Goal: Answer question/provide support: Share knowledge or assist other users

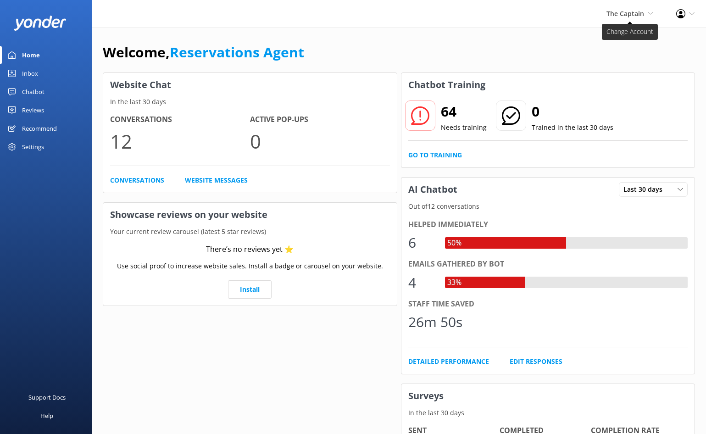
click at [648, 14] on icon at bounding box center [651, 14] width 6 height 6
click at [594, 42] on link "De [GEOGRAPHIC_DATA]" at bounding box center [619, 39] width 92 height 22
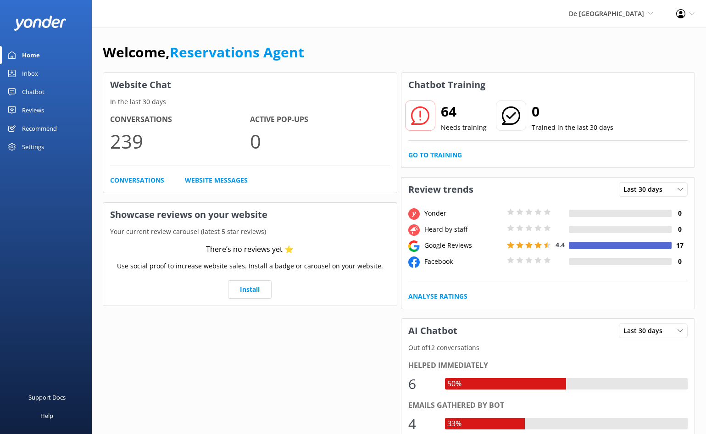
click at [20, 72] on link "Inbox" at bounding box center [46, 73] width 92 height 18
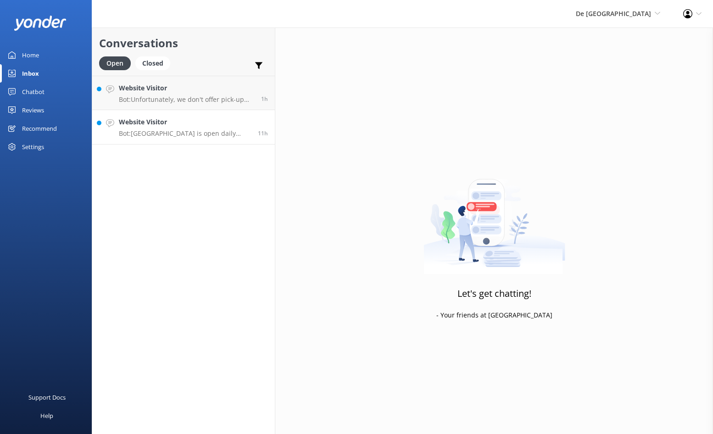
click at [195, 137] on p "Bot: [GEOGRAPHIC_DATA] is open daily from 10am to 5pm." at bounding box center [185, 133] width 132 height 8
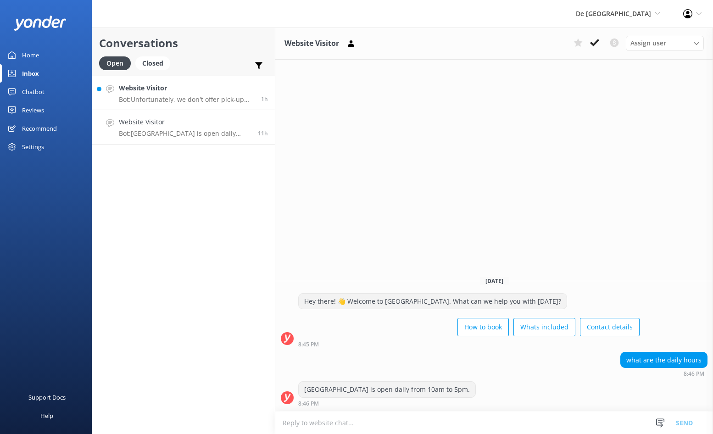
click at [191, 98] on p "Bot: Unfortunately, we don't offer pick-up from the cruise terminal. If you wan…" at bounding box center [186, 99] width 135 height 8
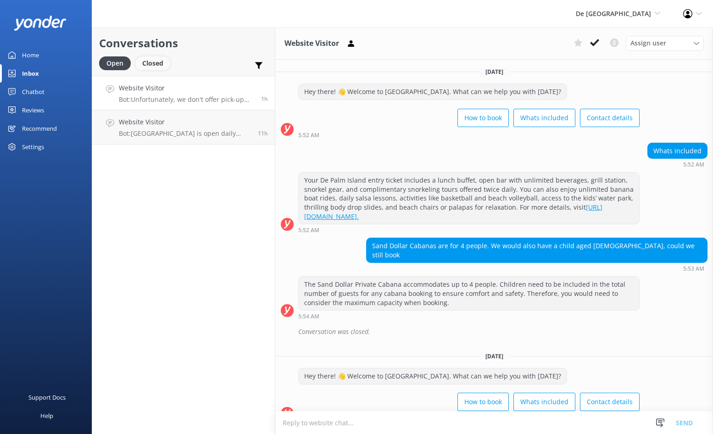
click at [156, 65] on div "Closed" at bounding box center [152, 63] width 35 height 14
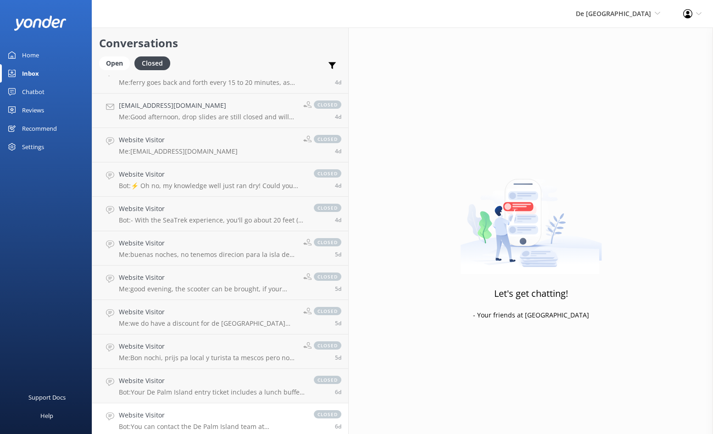
scroll to position [1742, 0]
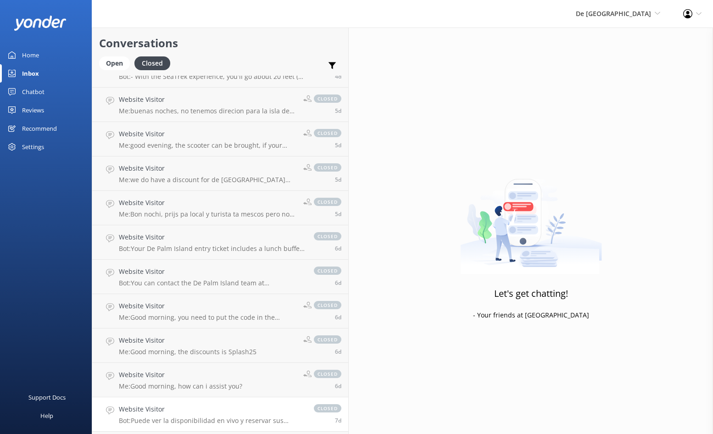
click at [186, 419] on p "Bot: Puede ver la disponibilidad en vivo y reservar sus boletos para [GEOGRAPHI…" at bounding box center [212, 420] width 186 height 8
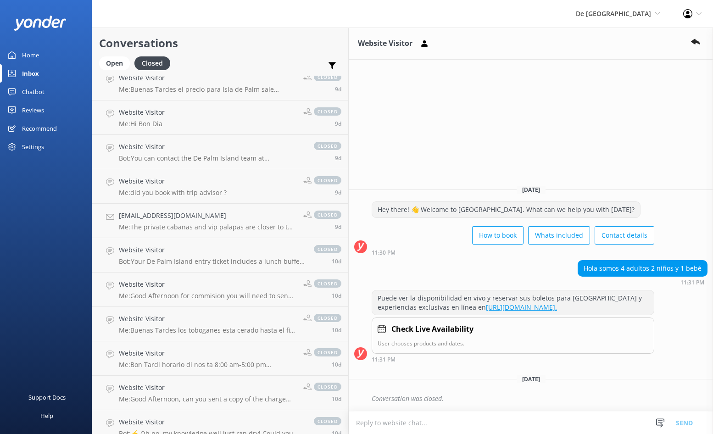
scroll to position [3072, 0]
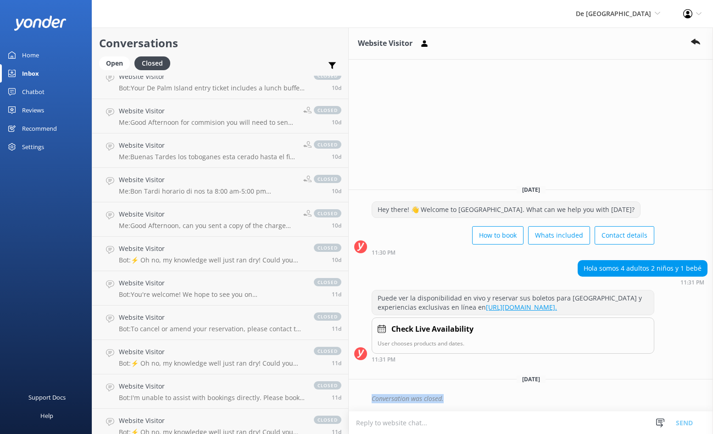
drag, startPoint x: 370, startPoint y: 398, endPoint x: 294, endPoint y: 399, distance: 76.1
click at [354, 399] on div "Conversation was closed." at bounding box center [530, 399] width 353 height 16
click at [349, 425] on textarea at bounding box center [531, 422] width 364 height 22
type textarea "k"
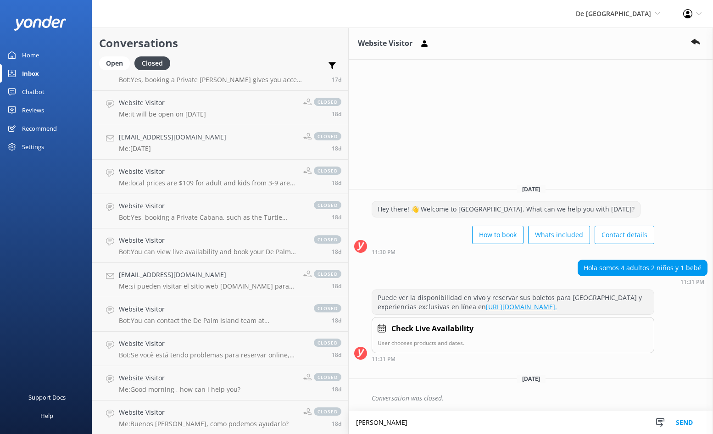
scroll to position [5457, 0]
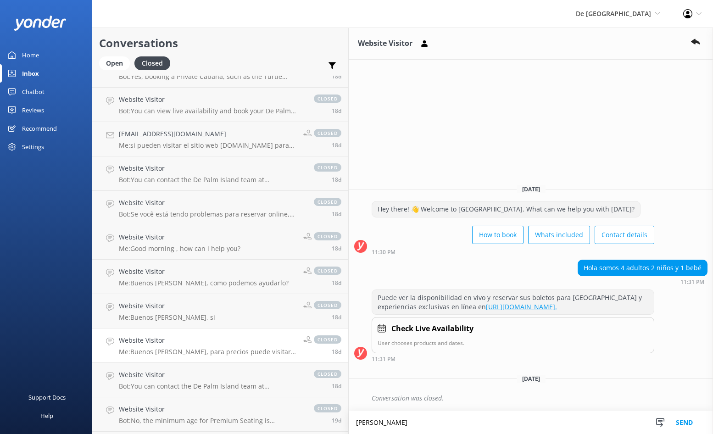
type textarea "[PERSON_NAME]"
click at [171, 345] on h4 "Website Visitor" at bounding box center [207, 340] width 177 height 10
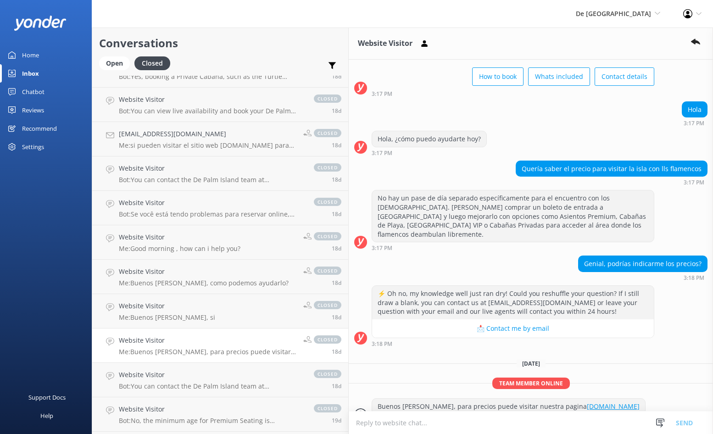
scroll to position [60, 0]
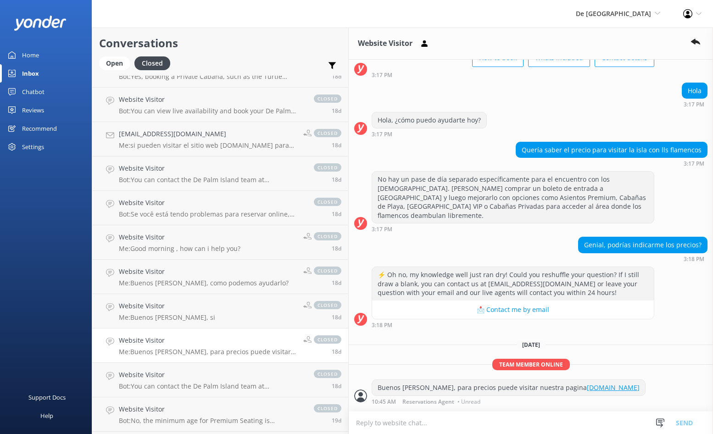
click at [156, 345] on h4 "Website Visitor" at bounding box center [207, 340] width 177 height 10
click at [186, 339] on h4 "Website Visitor" at bounding box center [207, 340] width 177 height 10
click at [145, 349] on p "Me: Buenos [PERSON_NAME], para precios puede visitar nuestra pagina [DOMAIN_NAM…" at bounding box center [207, 352] width 177 height 8
click at [178, 314] on link "Website Visitor Me: [GEOGRAPHIC_DATA][PERSON_NAME], si closed 18d" at bounding box center [220, 311] width 256 height 34
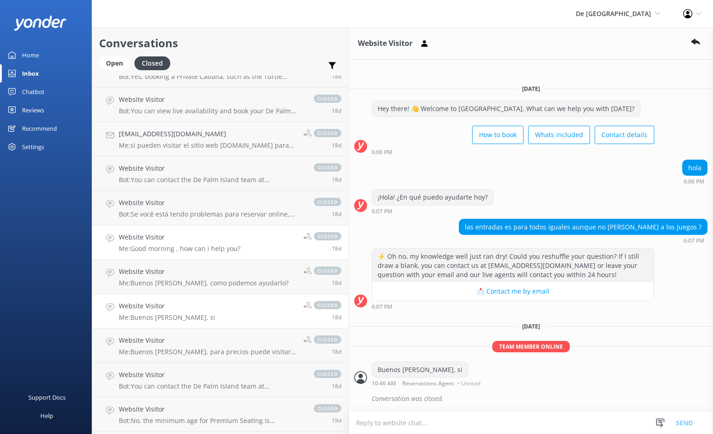
click at [161, 243] on div "Website Visitor Me: Good morning , how can i help you?" at bounding box center [180, 242] width 122 height 20
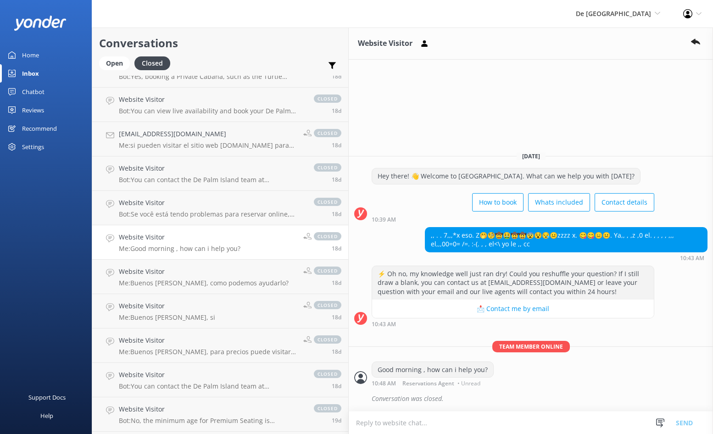
click at [182, 240] on h4 "Website Visitor" at bounding box center [180, 237] width 122 height 10
click at [185, 247] on p "Me: Good morning , how can i help you?" at bounding box center [180, 248] width 122 height 8
click at [159, 244] on p "Me: Good morning , how can i help you?" at bounding box center [180, 248] width 122 height 8
click at [154, 216] on p "Bot: Se você está tendo problemas para reservar online, entre em contato com no…" at bounding box center [212, 214] width 186 height 8
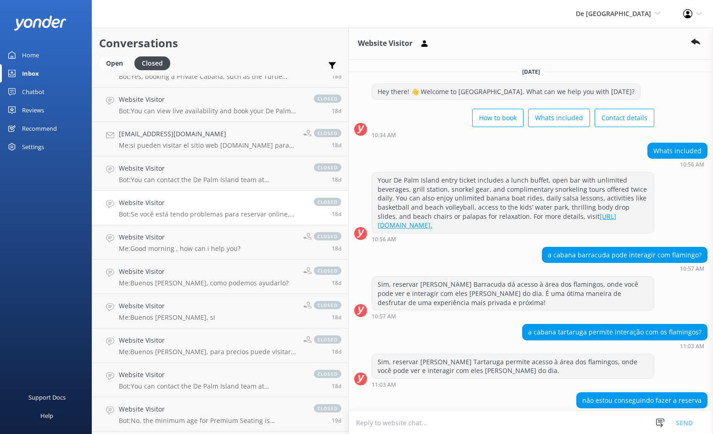
click at [155, 206] on h4 "Website Visitor" at bounding box center [212, 203] width 186 height 10
click at [157, 174] on div "Website Visitor Bot: You can contact the De Palm Island team at [EMAIL_ADDRESS]…" at bounding box center [212, 173] width 186 height 20
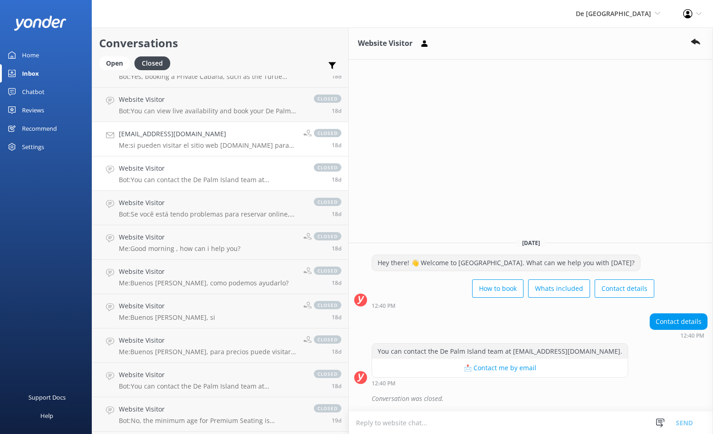
click at [168, 145] on p "Me: si pueden visitar el sitio web [DOMAIN_NAME] para reservar y mas informacion" at bounding box center [207, 145] width 177 height 8
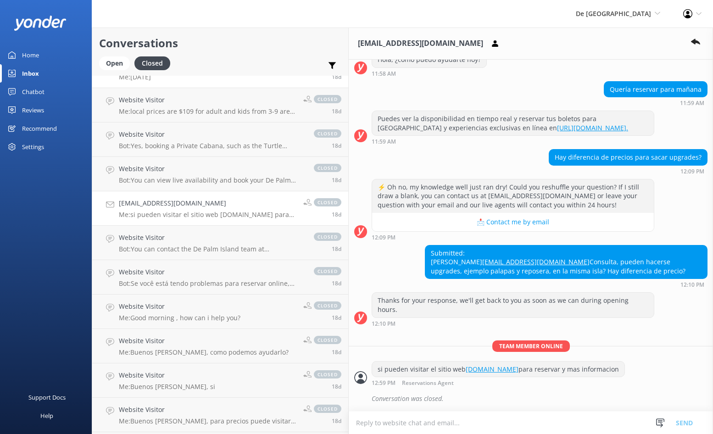
scroll to position [5365, 0]
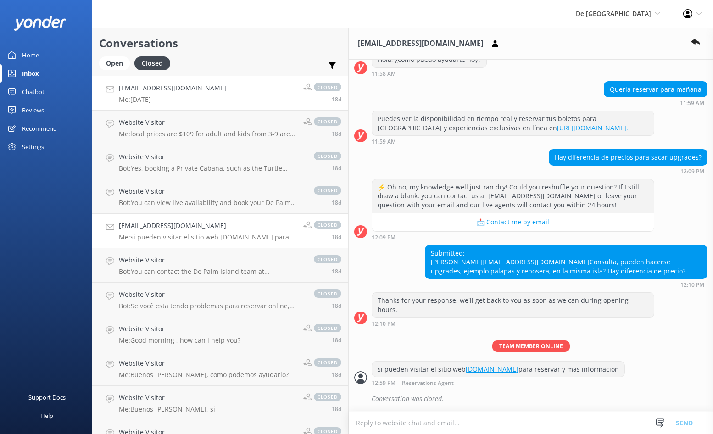
click at [140, 99] on p "Me: [DATE]" at bounding box center [172, 99] width 107 height 8
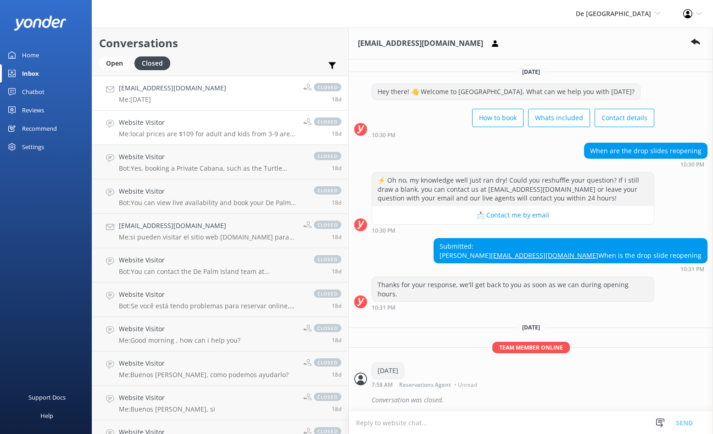
scroll to position [10, 0]
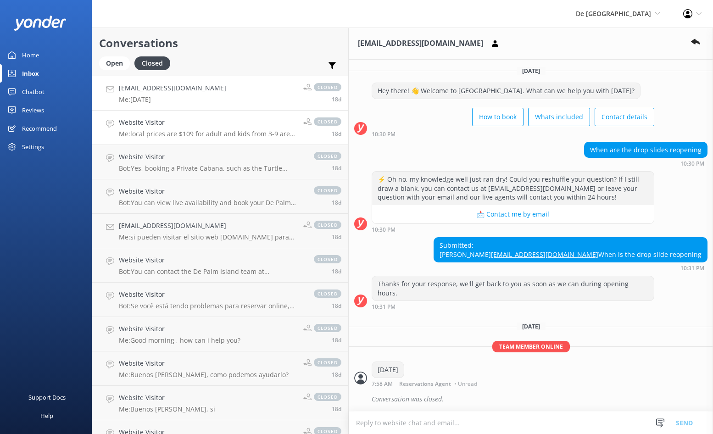
click at [162, 133] on p "Me: local prices are $109 for adult and kids from 3-9 are $89" at bounding box center [207, 134] width 177 height 8
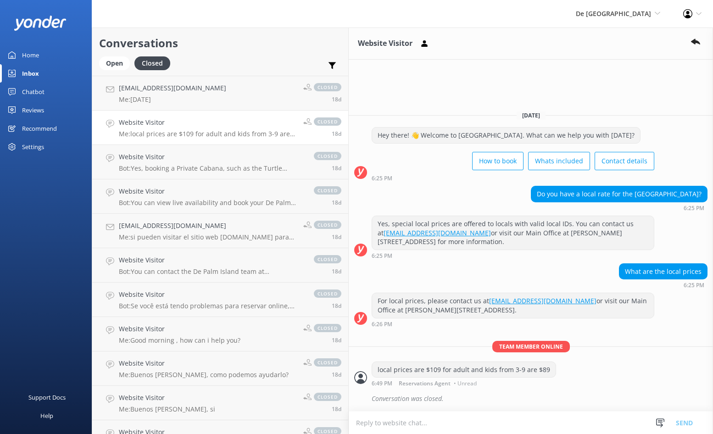
click at [154, 140] on link "Website Visitor Me: local prices are $109 for adult and kids from 3-9 are $89 c…" at bounding box center [220, 128] width 256 height 34
click at [150, 138] on link "Website Visitor Me: local prices are $109 for adult and kids from 3-9 are $89 c…" at bounding box center [220, 128] width 256 height 34
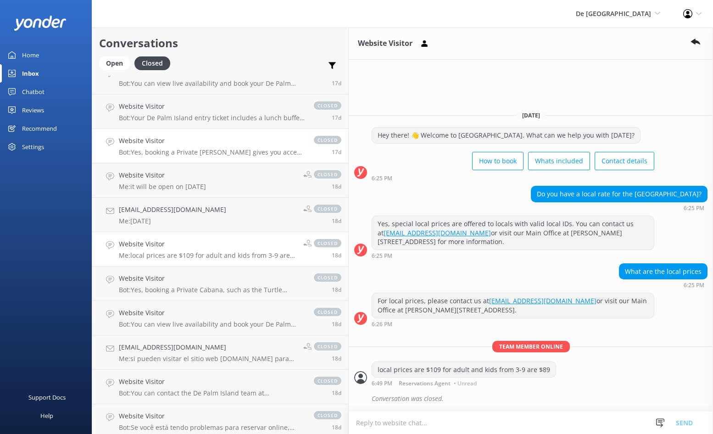
scroll to position [5228, 0]
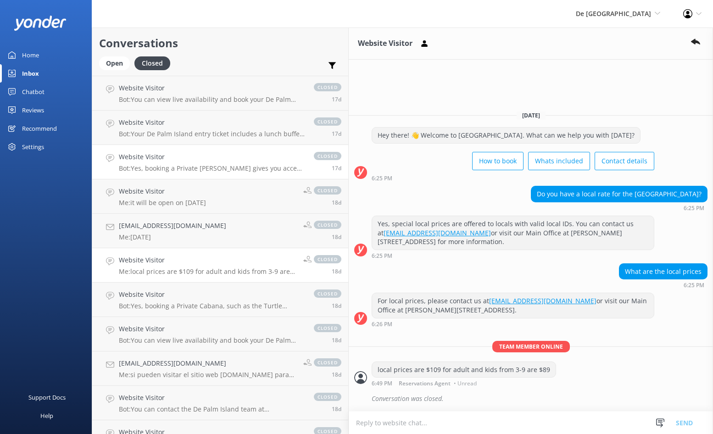
click at [158, 164] on div "Website Visitor Bot: Yes, booking a Private Cabana gives you access to the regu…" at bounding box center [212, 162] width 186 height 20
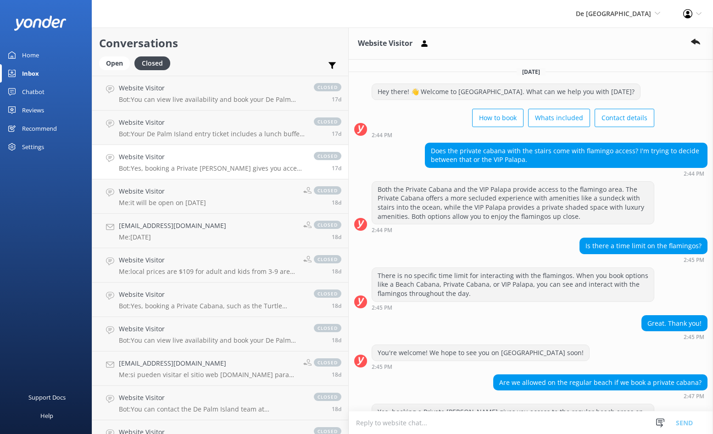
scroll to position [92, 0]
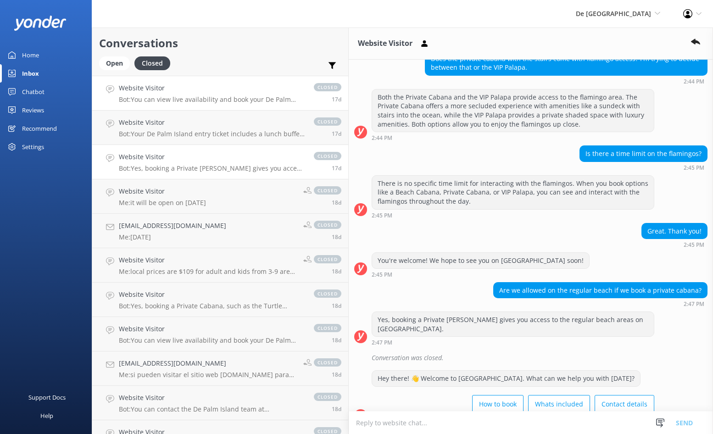
click at [189, 94] on div "Website Visitor Bot: You can view live availability and book your De Palm Islan…" at bounding box center [212, 93] width 186 height 20
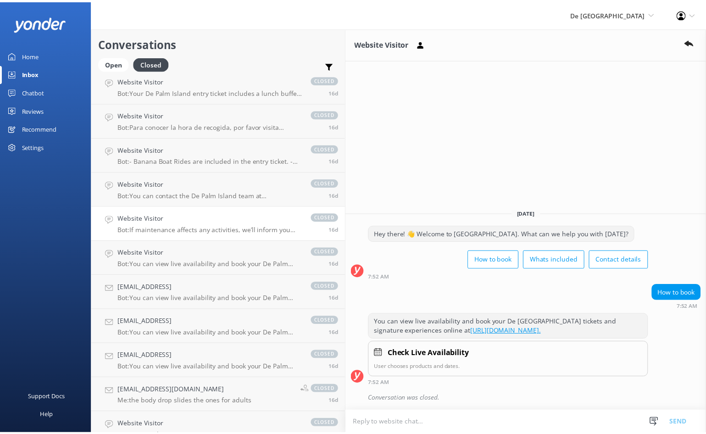
scroll to position [4788, 0]
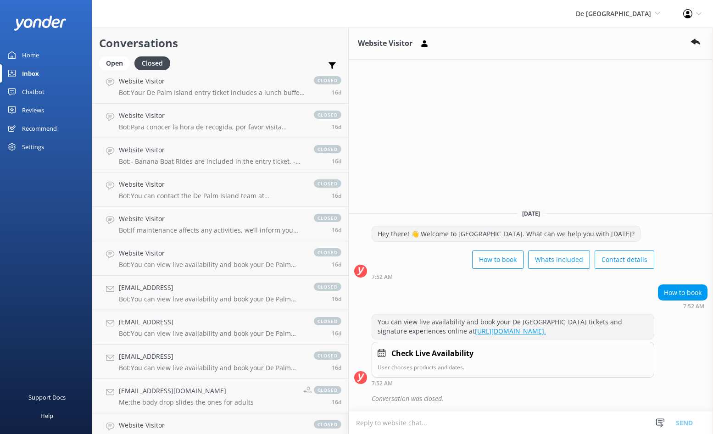
click at [32, 95] on div "Chatbot" at bounding box center [33, 92] width 22 height 18
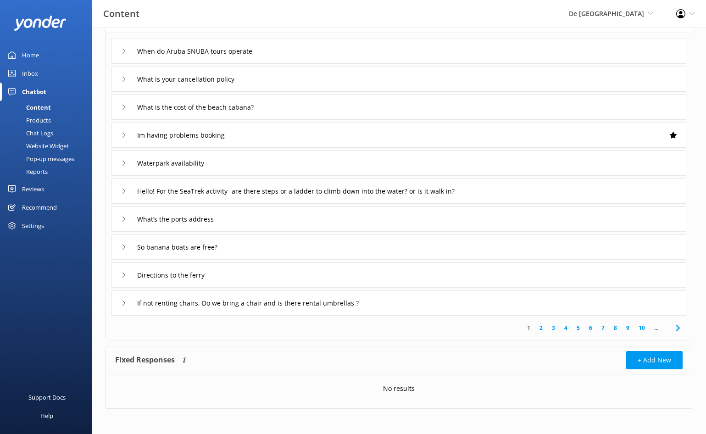
scroll to position [73, 0]
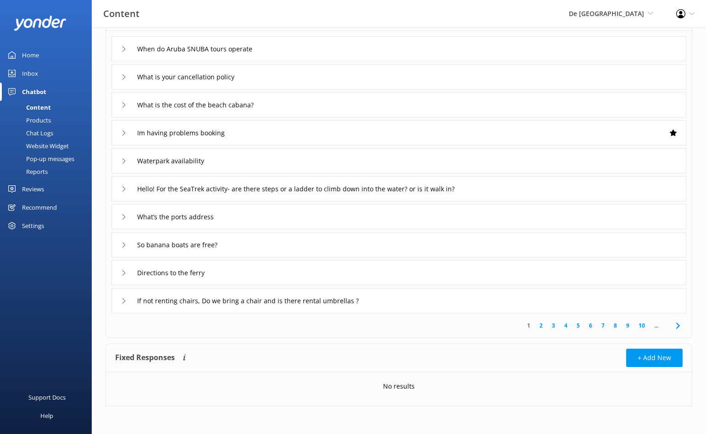
click at [538, 327] on link "2" at bounding box center [541, 325] width 12 height 9
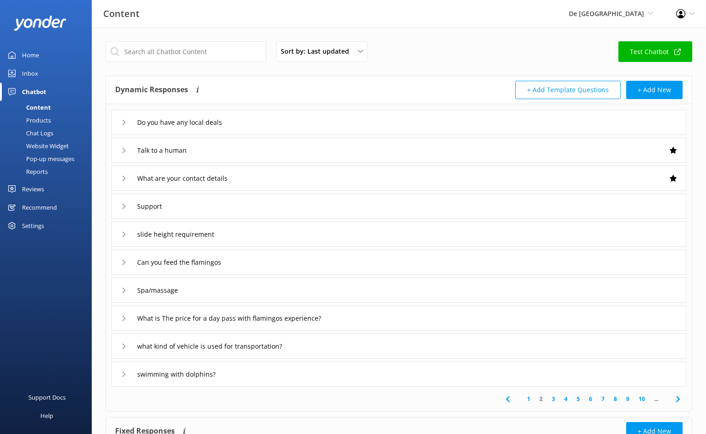
click at [38, 74] on link "Inbox" at bounding box center [46, 73] width 92 height 18
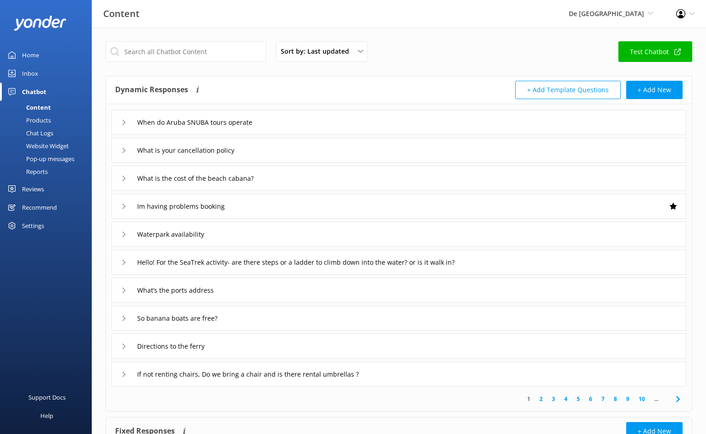
click at [35, 161] on div "Pop-up messages" at bounding box center [40, 158] width 69 height 13
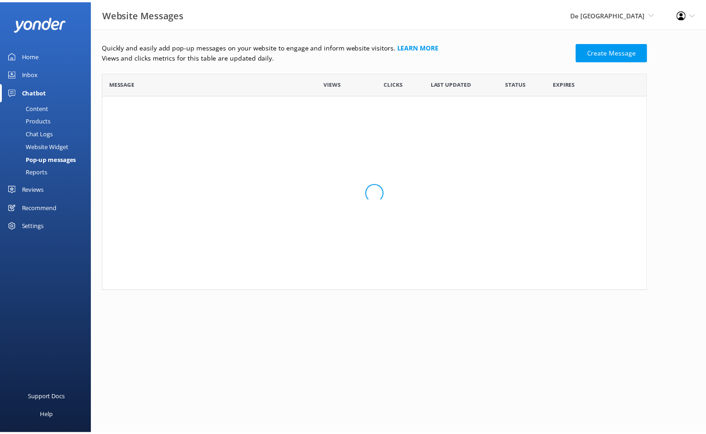
scroll to position [55, 543]
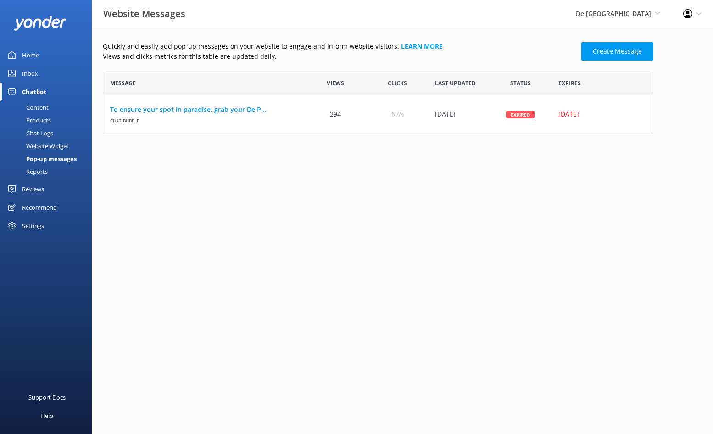
click at [42, 173] on div "Reports" at bounding box center [27, 171] width 42 height 13
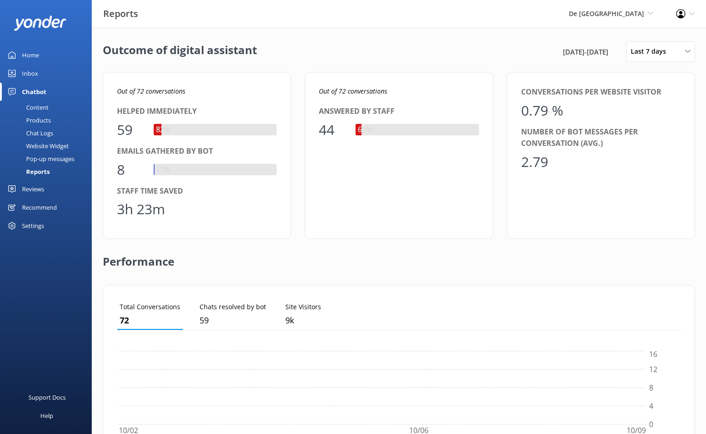
scroll to position [85, 557]
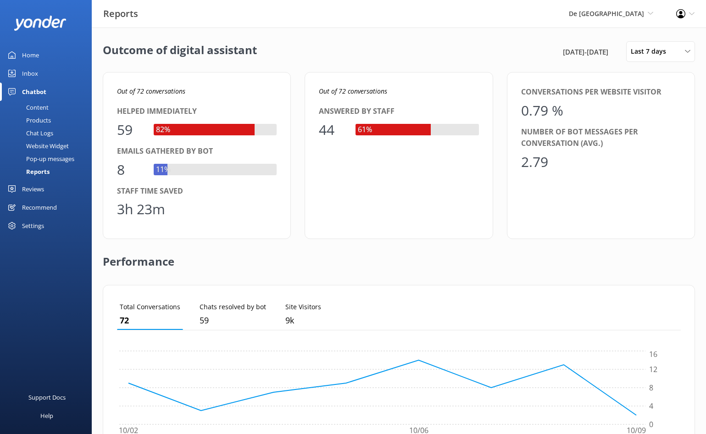
click at [37, 94] on div "Chatbot" at bounding box center [34, 92] width 24 height 18
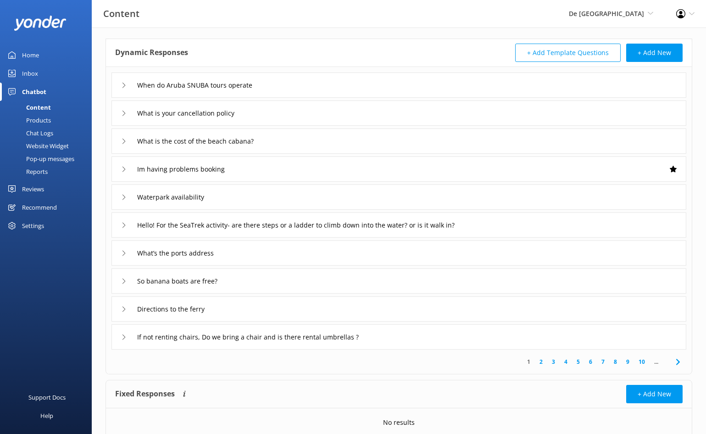
scroll to position [73, 0]
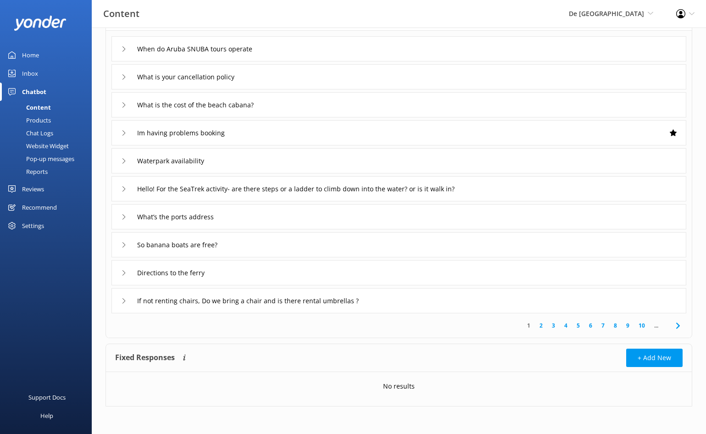
click at [538, 326] on link "2" at bounding box center [541, 325] width 12 height 9
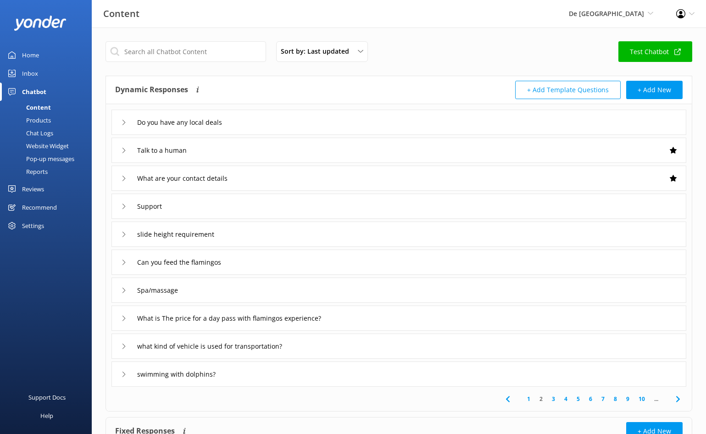
click at [30, 133] on div "Chat Logs" at bounding box center [30, 133] width 48 height 13
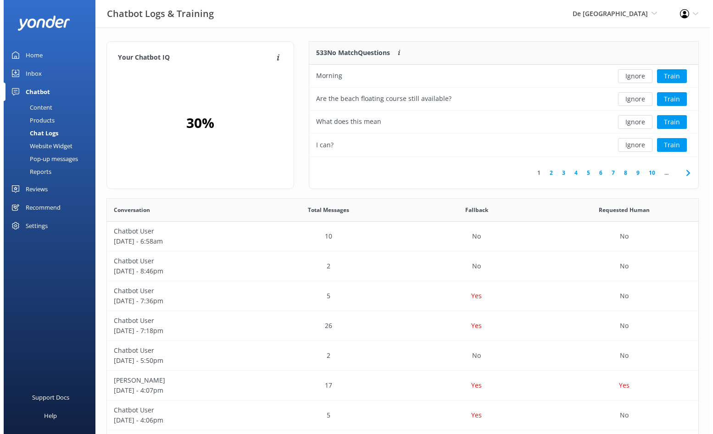
scroll to position [108, 382]
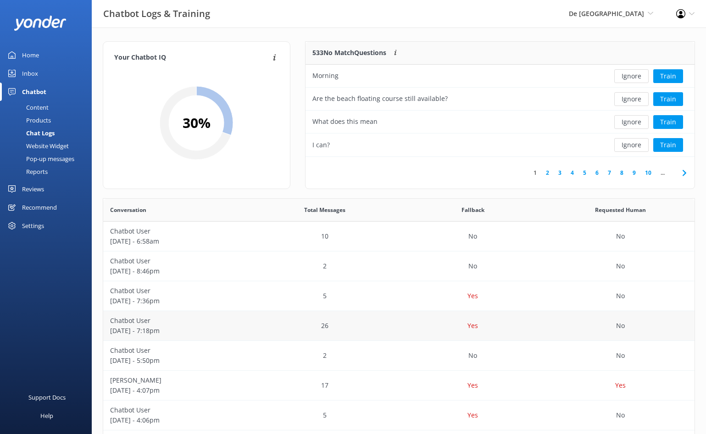
click at [132, 323] on p "Chatbot User" at bounding box center [177, 321] width 134 height 10
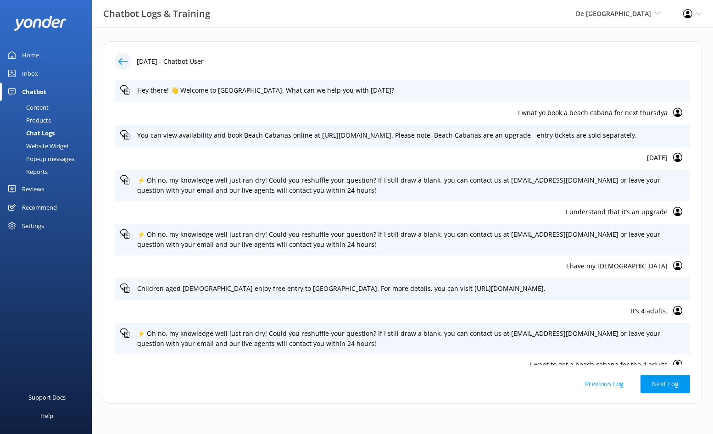
click at [614, 271] on p "I have my 1 year old" at bounding box center [393, 266] width 547 height 10
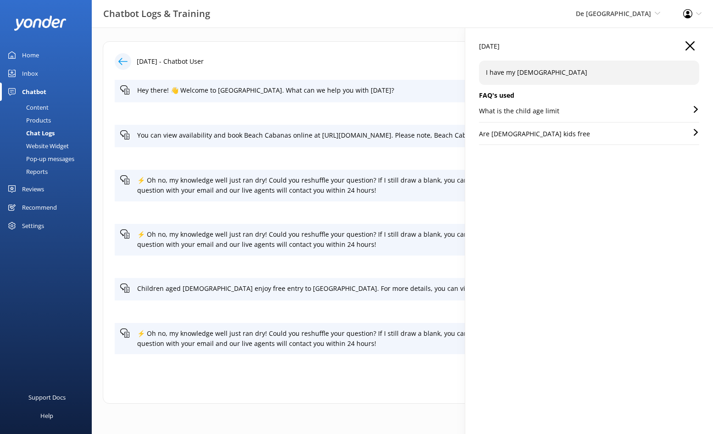
click at [430, 57] on div "9th Oct 2025 - Chatbot User" at bounding box center [402, 61] width 575 height 17
click at [369, 316] on p "It’s 4 adults." at bounding box center [393, 311] width 547 height 10
click at [692, 44] on icon "button" at bounding box center [689, 45] width 9 height 9
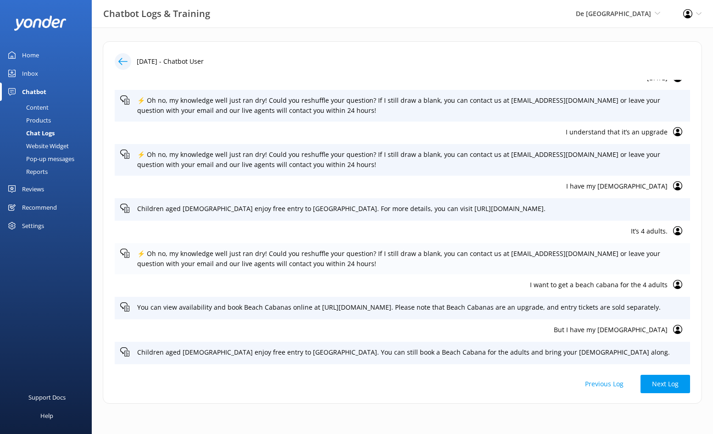
scroll to position [138, 0]
